Goal: Information Seeking & Learning: Learn about a topic

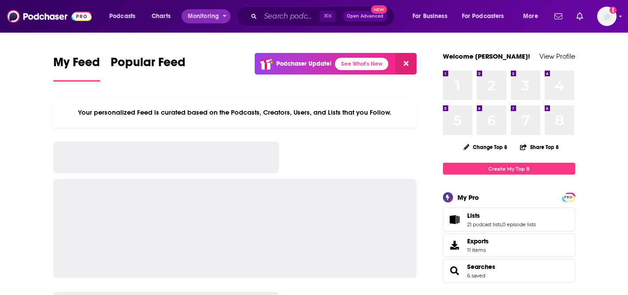
click at [197, 17] on span "Monitoring" at bounding box center [203, 16] width 31 height 12
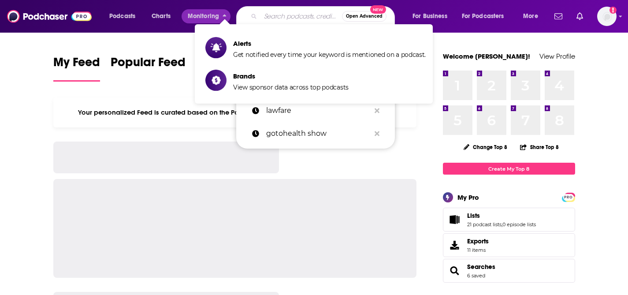
click at [285, 20] on input "Search podcasts, credits, & more..." at bounding box center [302, 16] width 82 height 14
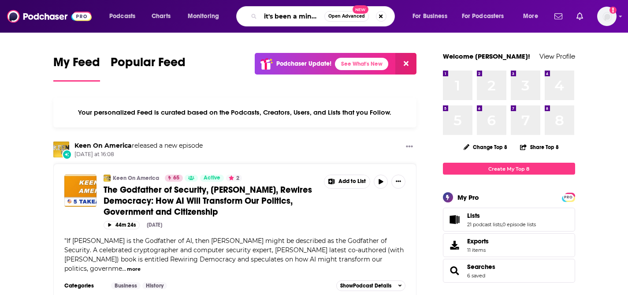
type input "it's been a minute"
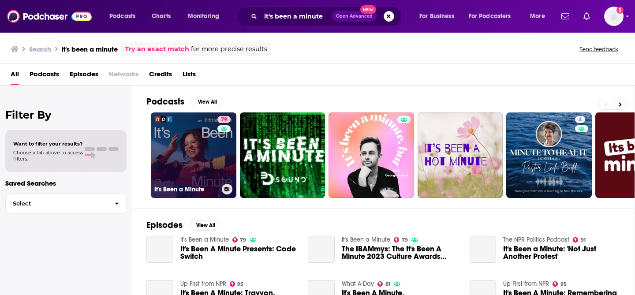
click at [190, 162] on link "79 It's Been a Minute" at bounding box center [194, 155] width 86 height 86
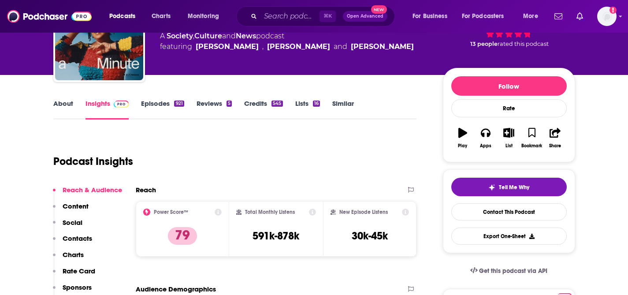
scroll to position [71, 0]
